Goal: Task Accomplishment & Management: Complete application form

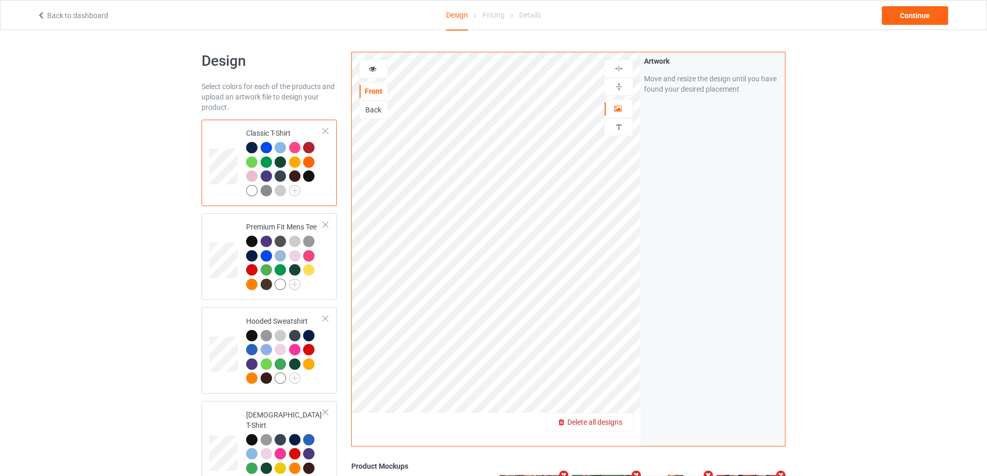
click at [622, 420] on span "Delete all designs" at bounding box center [594, 422] width 55 height 8
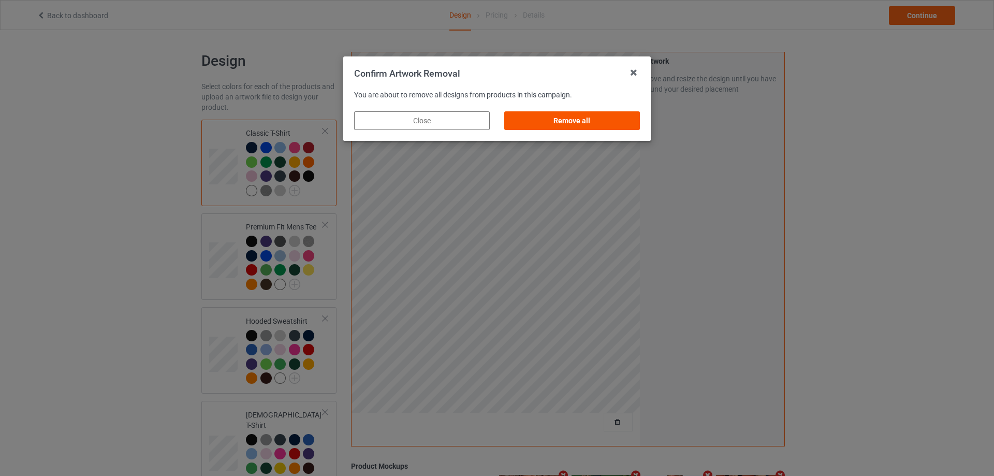
click at [615, 121] on div "Remove all" at bounding box center [572, 120] width 136 height 19
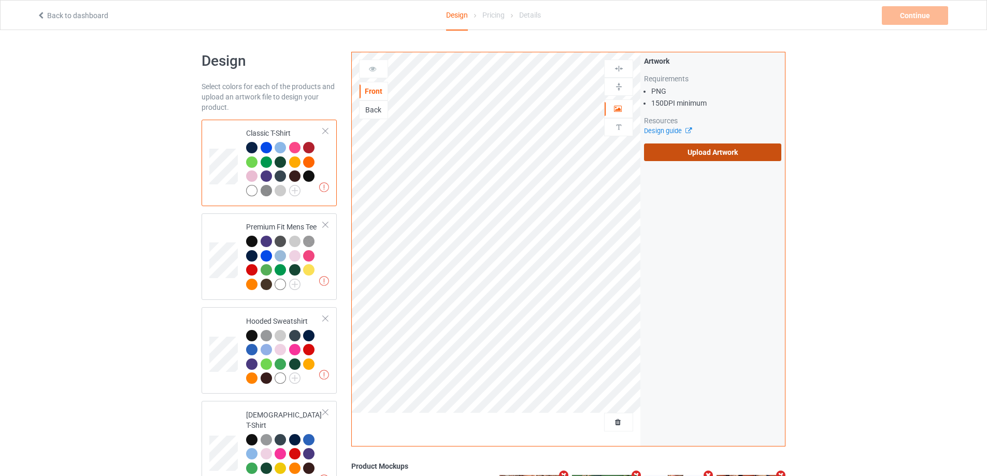
click at [713, 153] on label "Upload Artwork" at bounding box center [712, 152] width 137 height 18
click at [0, 0] on input "Upload Artwork" at bounding box center [0, 0] width 0 height 0
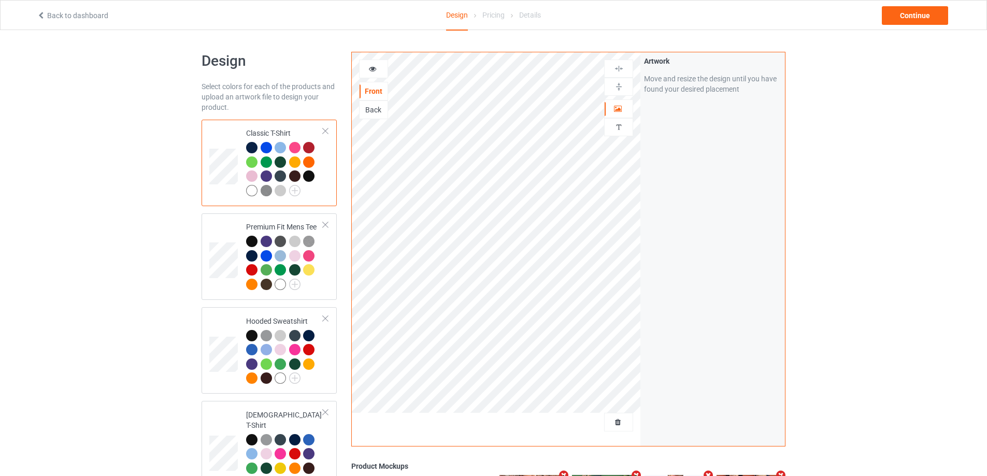
click at [927, 18] on div "Continue" at bounding box center [915, 15] width 66 height 19
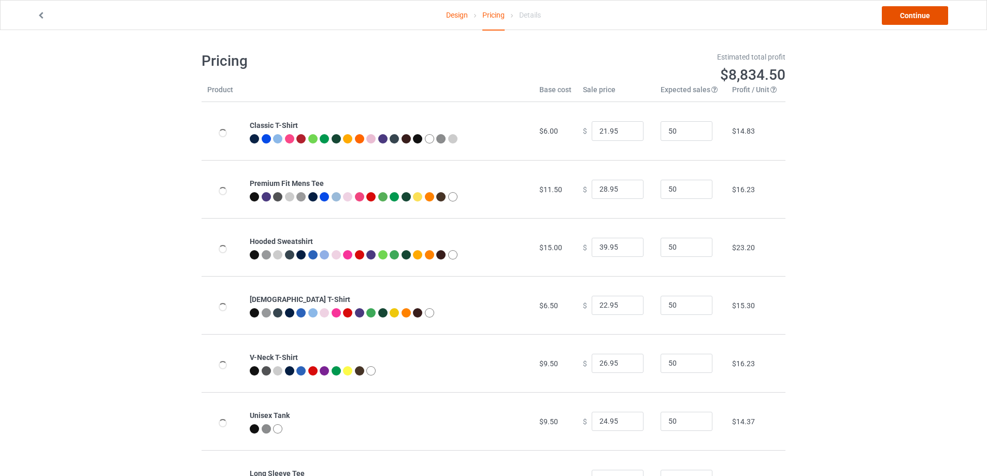
click at [927, 11] on link "Continue" at bounding box center [915, 15] width 66 height 19
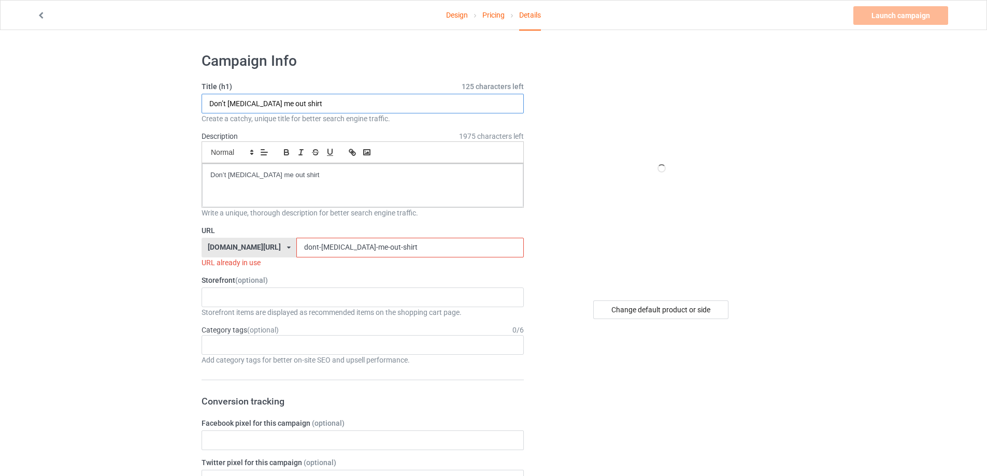
drag, startPoint x: 327, startPoint y: 103, endPoint x: 149, endPoint y: 132, distance: 181.0
paste input "Someone Hates My Guts The Office Mug"
type input "Someone Hates My Guts The Office Mug shirt"
drag, startPoint x: 315, startPoint y: 168, endPoint x: 46, endPoint y: 168, distance: 269.3
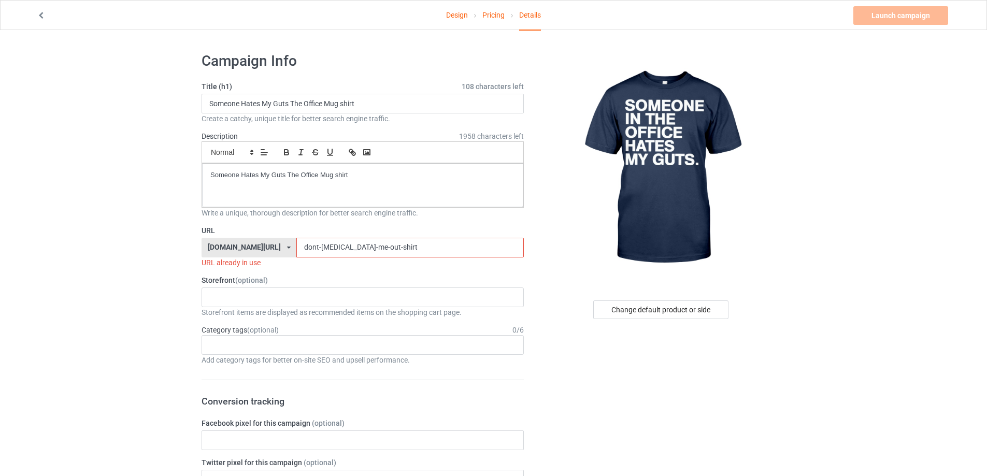
drag, startPoint x: 323, startPoint y: 248, endPoint x: 201, endPoint y: 248, distance: 122.2
paste input "[URL][DOMAIN_NAME]"
paste input "someone-hates-my-guts-the-office-mug"
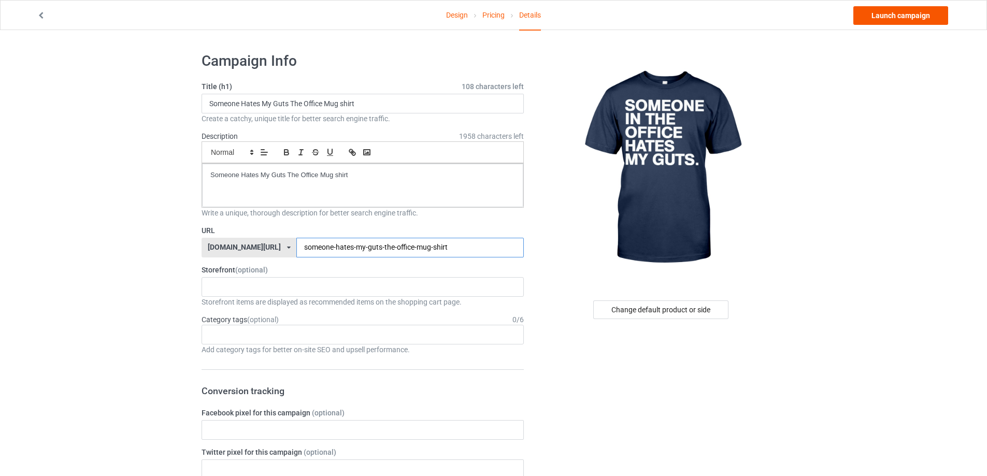
type input "someone-hates-my-guts-the-office-mug-shirt"
click at [916, 20] on link "Launch campaign" at bounding box center [900, 15] width 95 height 19
